Goal: Task Accomplishment & Management: Manage account settings

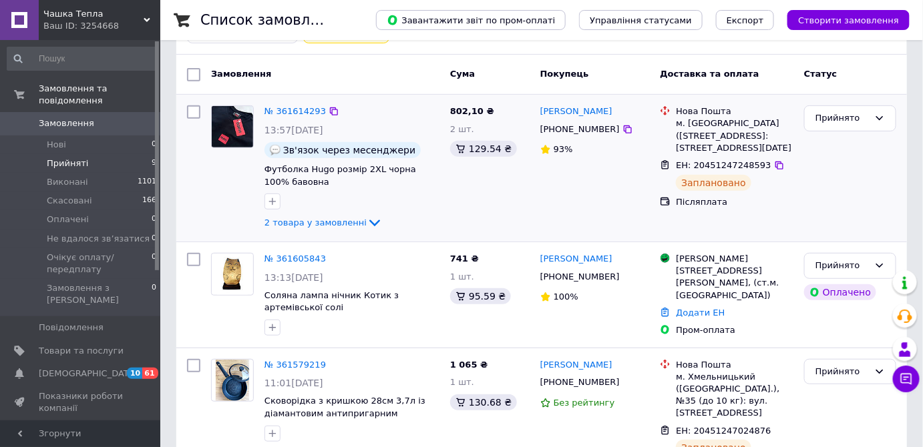
scroll to position [169, 0]
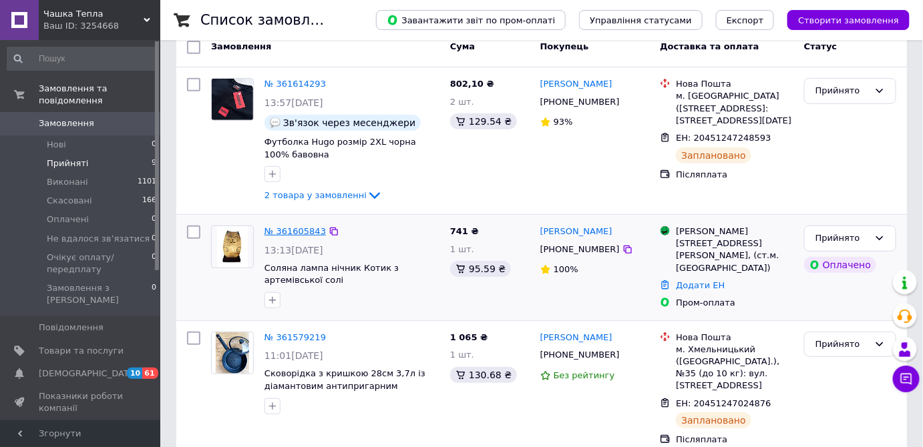
click at [283, 229] on link "№ 361605843" at bounding box center [294, 231] width 61 height 10
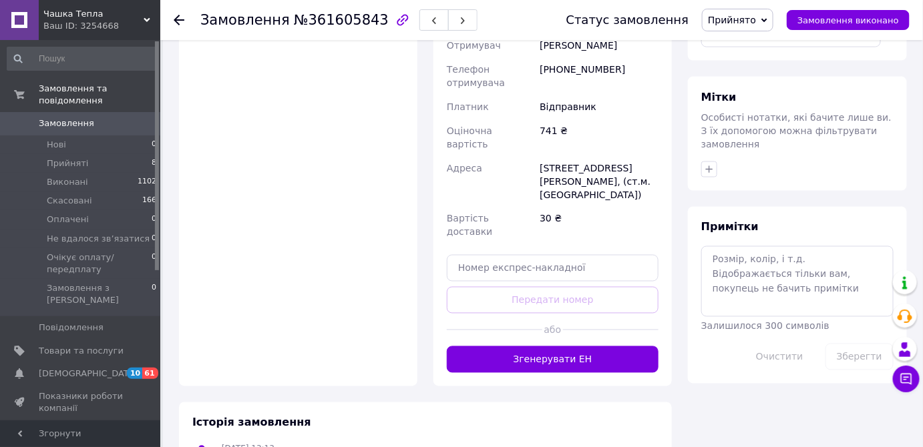
scroll to position [654, 0]
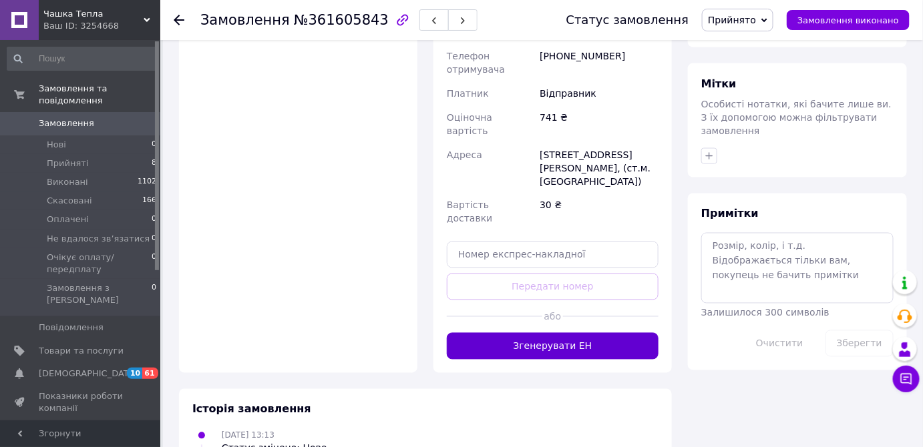
click at [552, 333] on button "Згенерувати ЕН" at bounding box center [553, 346] width 212 height 27
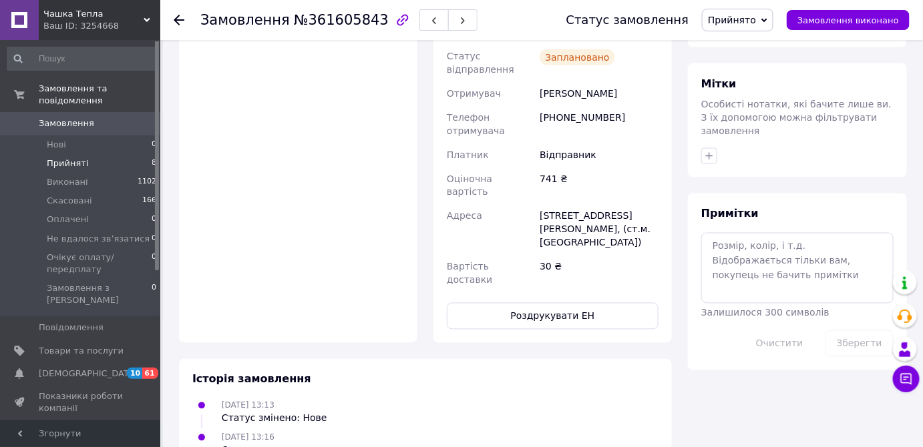
click at [59, 158] on span "Прийняті" at bounding box center [67, 164] width 41 height 12
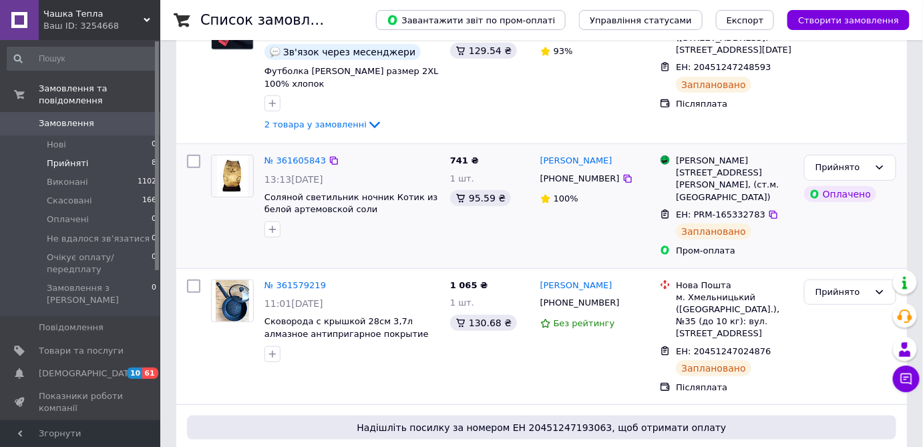
scroll to position [242, 0]
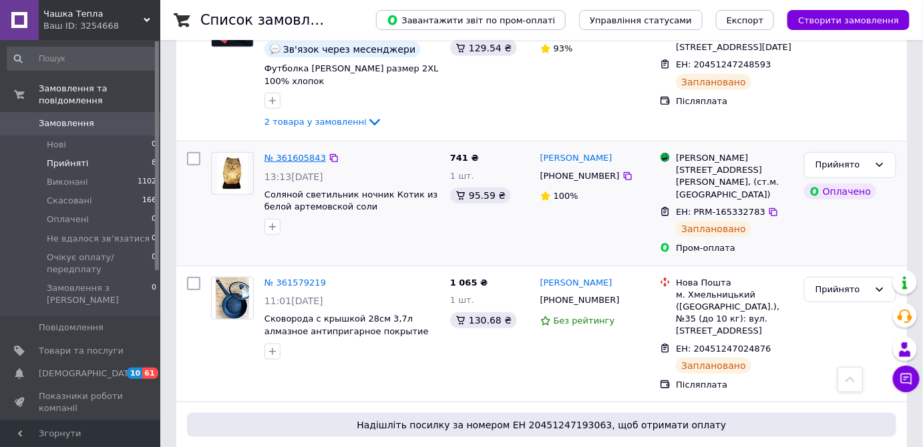
click at [296, 159] on link "№ 361605843" at bounding box center [294, 158] width 61 height 10
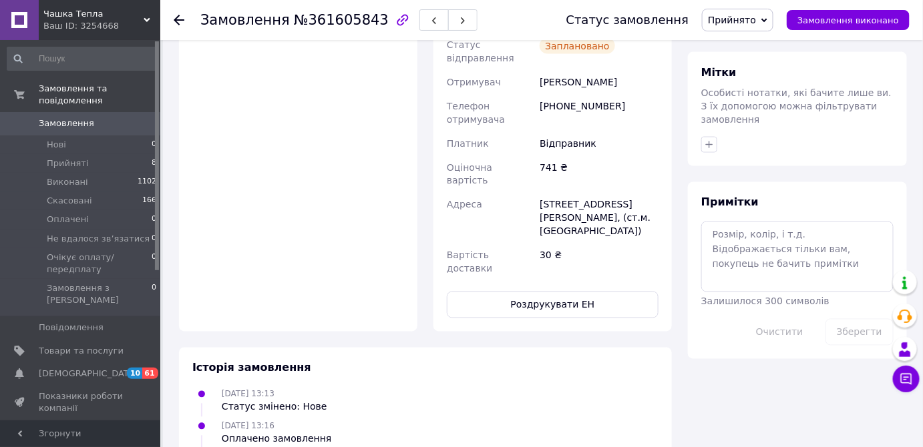
scroll to position [668, 0]
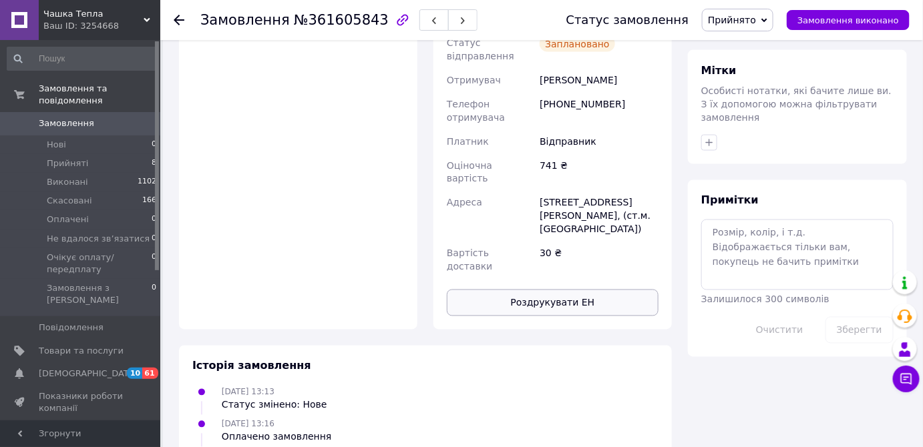
click at [553, 290] on button "Роздрукувати ЕН" at bounding box center [553, 303] width 212 height 27
click at [56, 139] on span "Нові" at bounding box center [56, 145] width 19 height 12
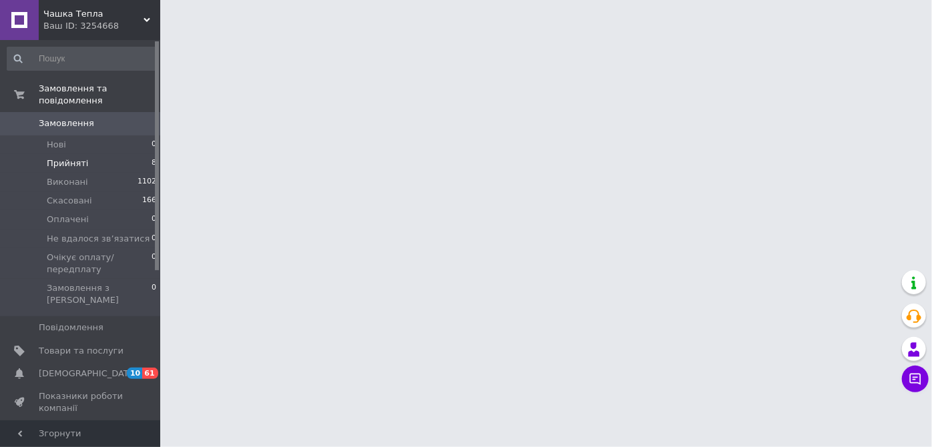
click at [65, 158] on span "Прийняті" at bounding box center [67, 164] width 41 height 12
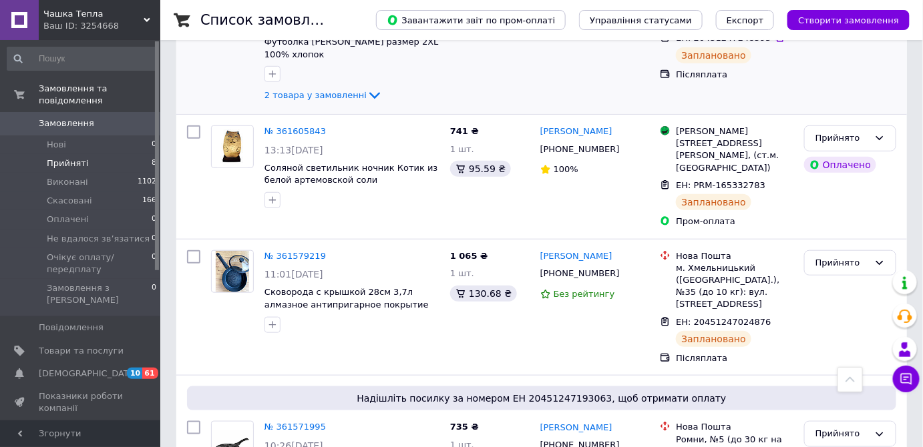
scroll to position [182, 0]
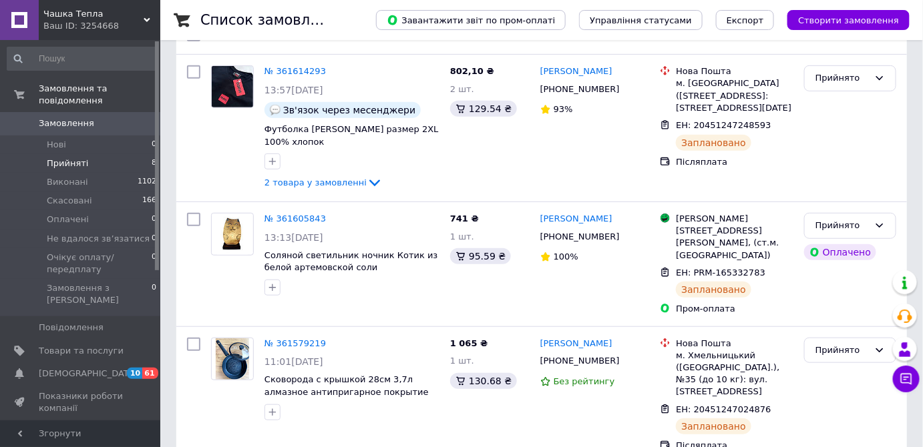
click at [67, 158] on span "Прийняті" at bounding box center [67, 164] width 41 height 12
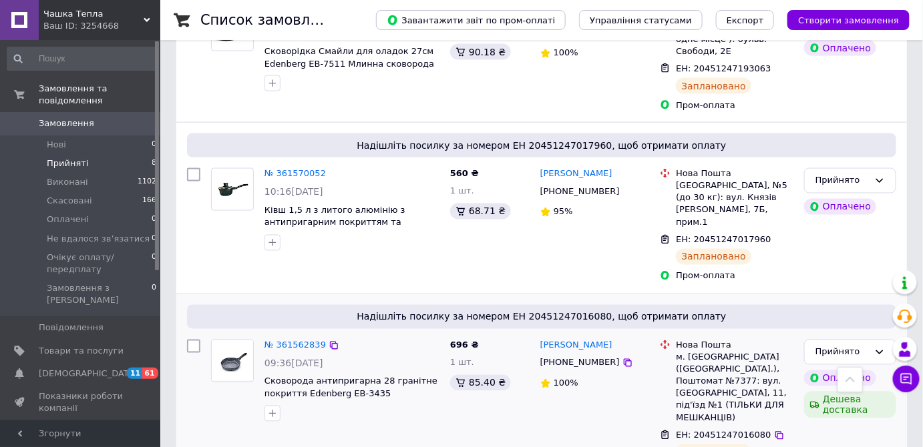
scroll to position [679, 0]
